Goal: Task Accomplishment & Management: Manage account settings

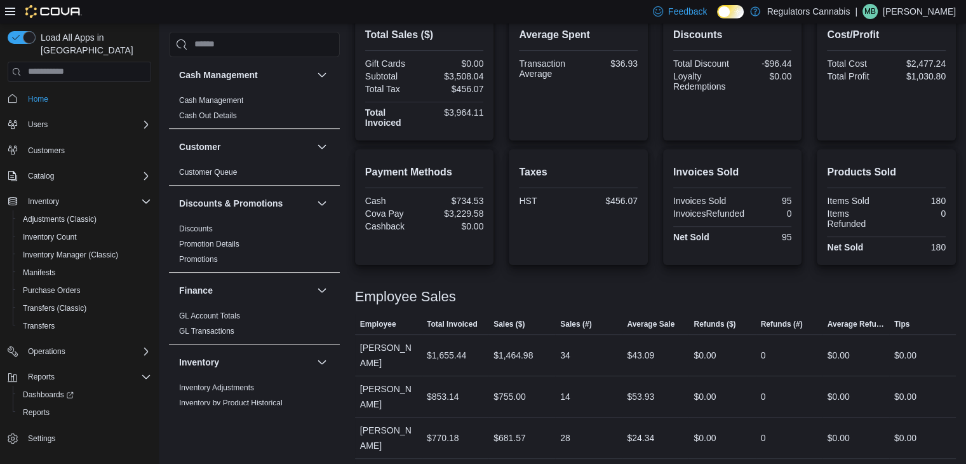
scroll to position [572, 0]
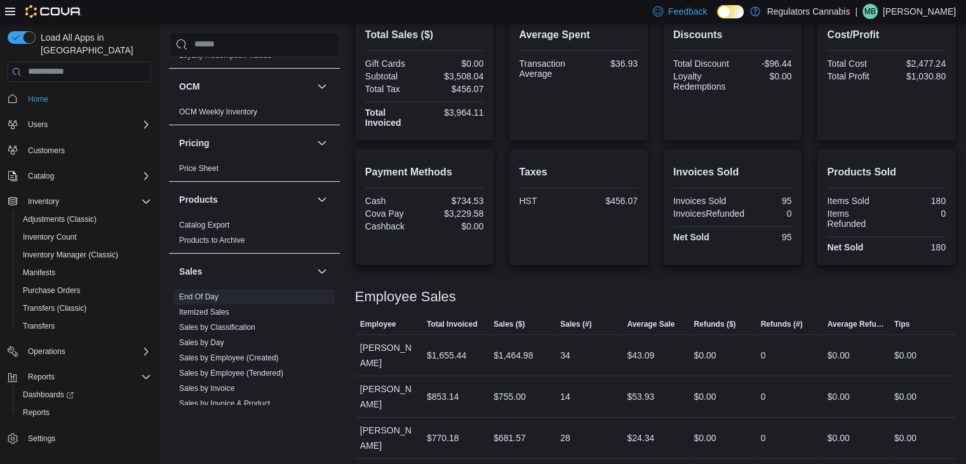
click at [938, 8] on p "[PERSON_NAME]" at bounding box center [919, 11] width 73 height 15
click at [890, 118] on span "Sign Out" at bounding box center [874, 121] width 34 height 13
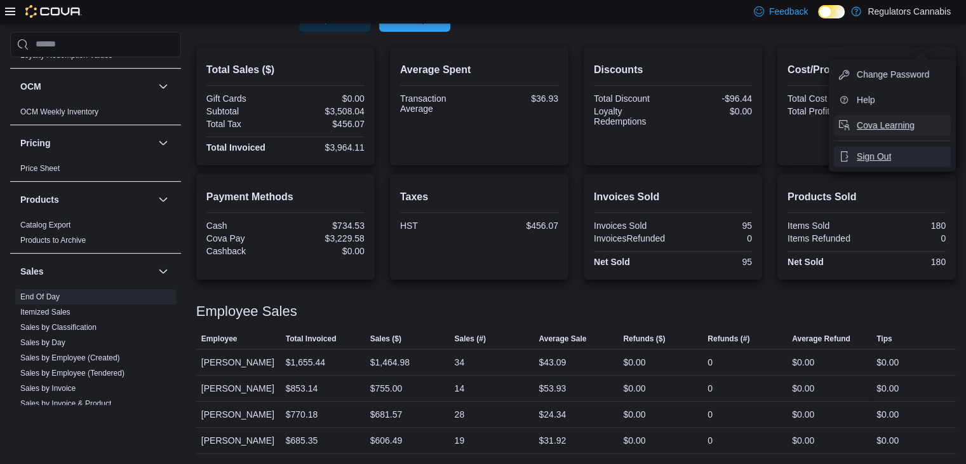
scroll to position [280, 0]
